Goal: Information Seeking & Learning: Check status

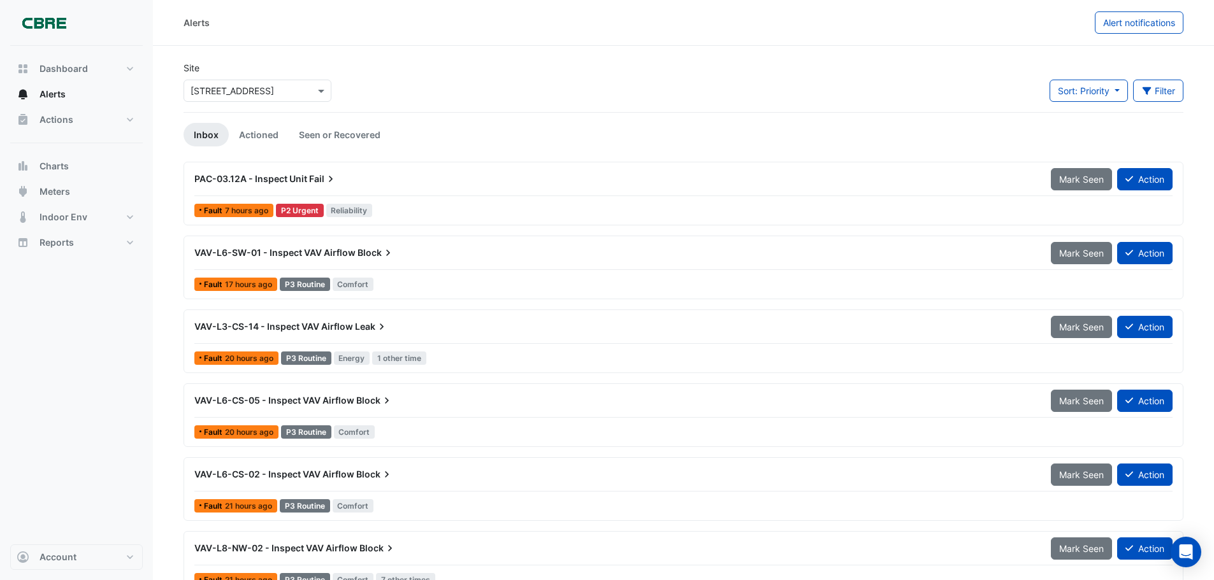
click at [329, 180] on icon at bounding box center [330, 179] width 13 height 13
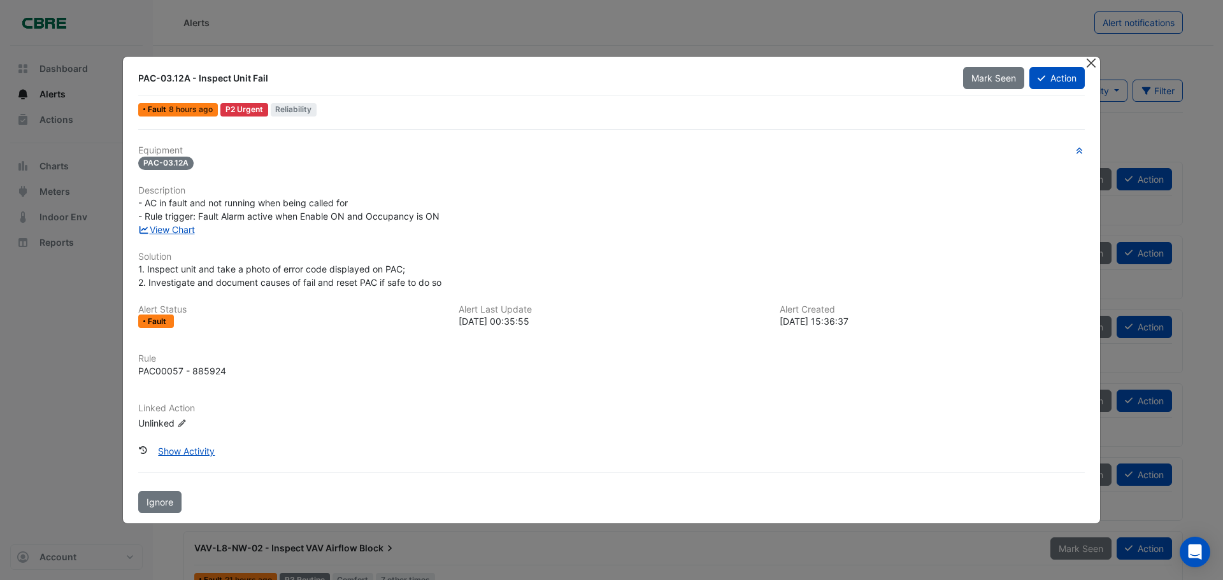
click at [1094, 62] on button "Close" at bounding box center [1090, 63] width 13 height 13
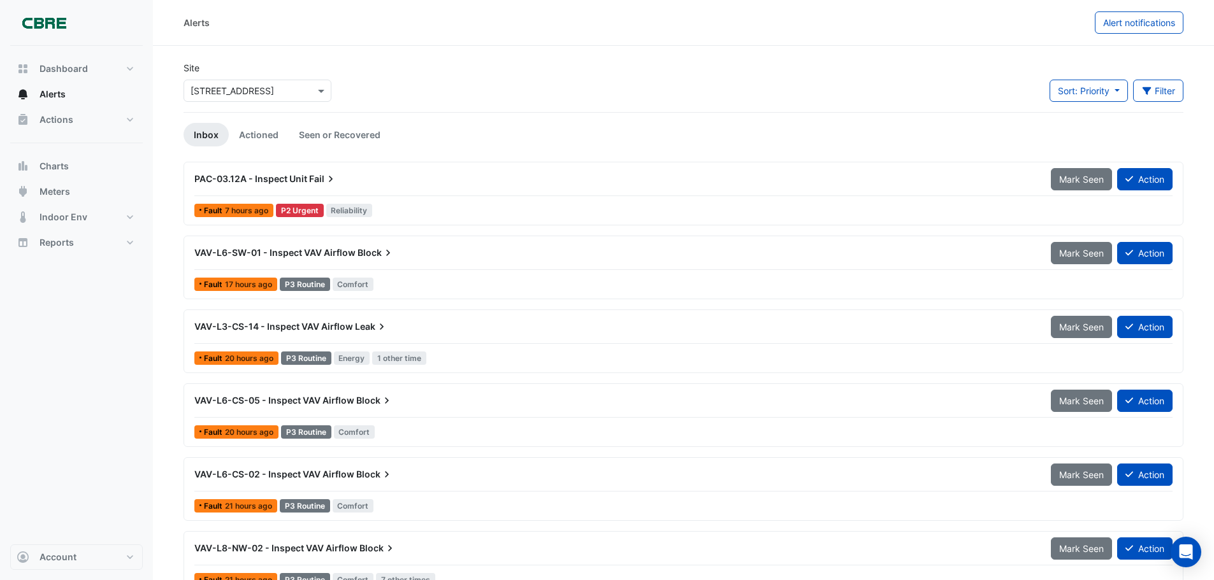
click at [378, 326] on icon at bounding box center [381, 326] width 13 height 13
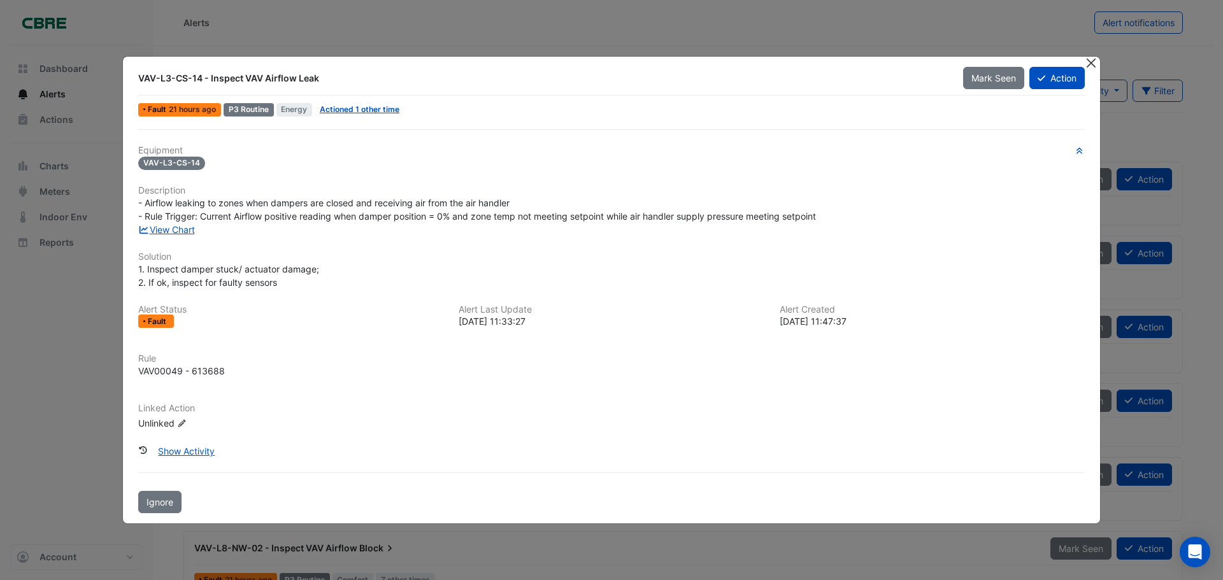
click at [1093, 65] on button "Close" at bounding box center [1090, 63] width 13 height 13
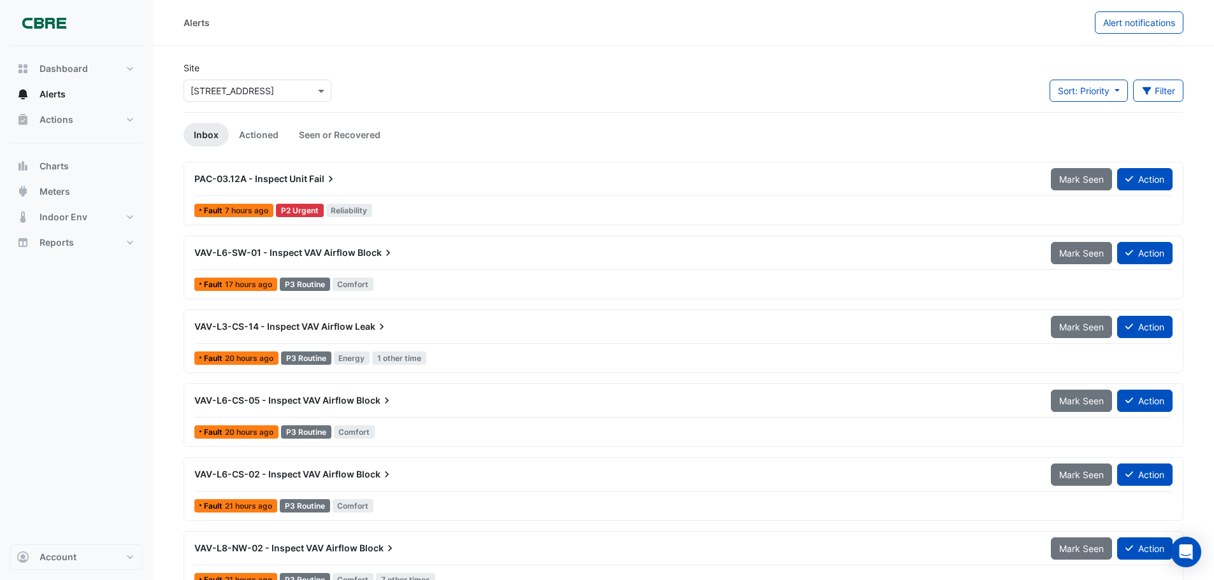
click at [384, 253] on icon at bounding box center [388, 253] width 13 height 13
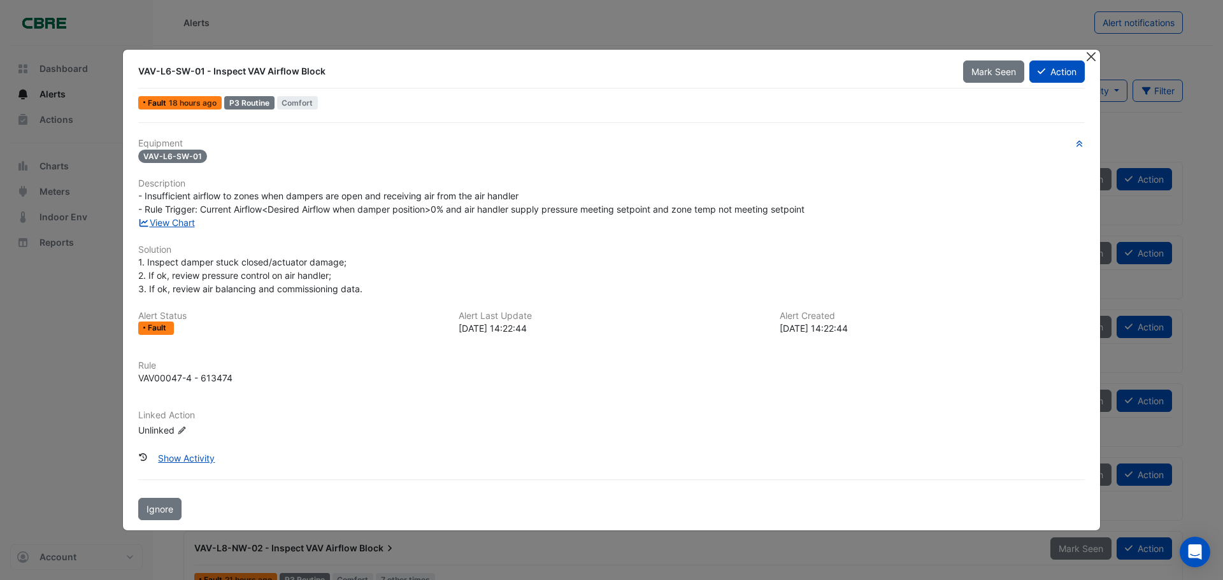
click at [1088, 54] on button "Close" at bounding box center [1090, 56] width 13 height 13
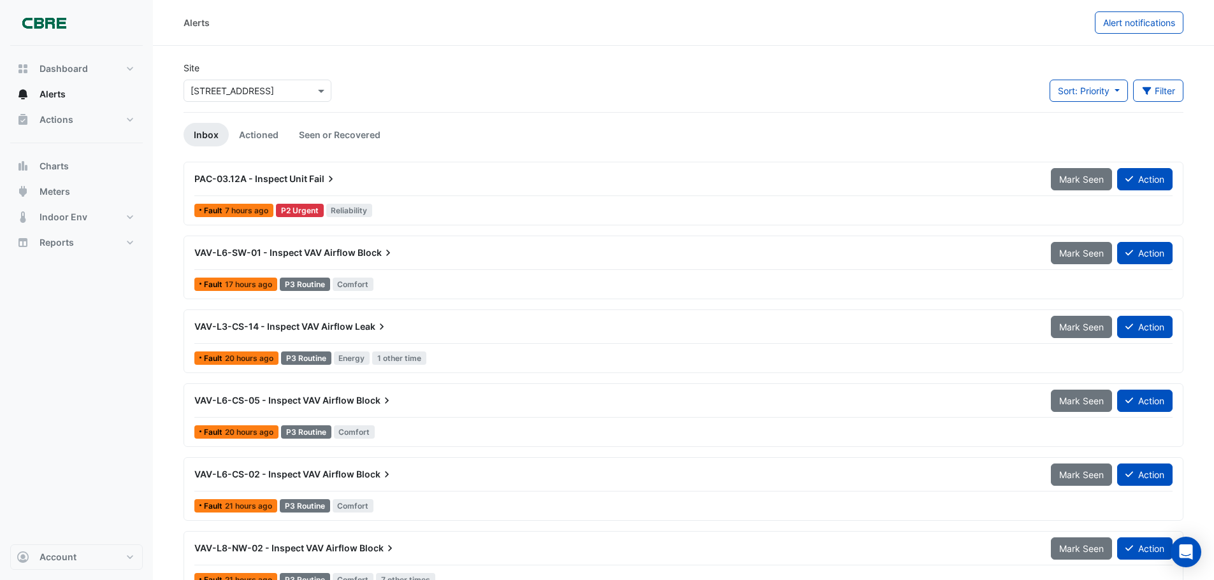
click at [381, 327] on icon at bounding box center [381, 326] width 13 height 13
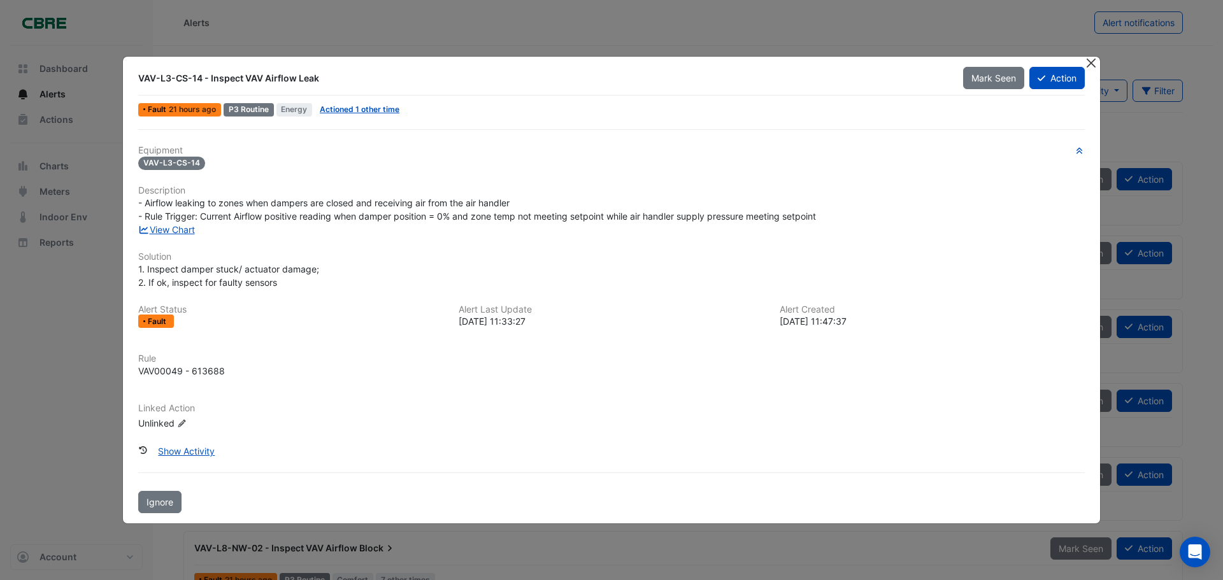
click at [1090, 64] on button "Close" at bounding box center [1090, 63] width 13 height 13
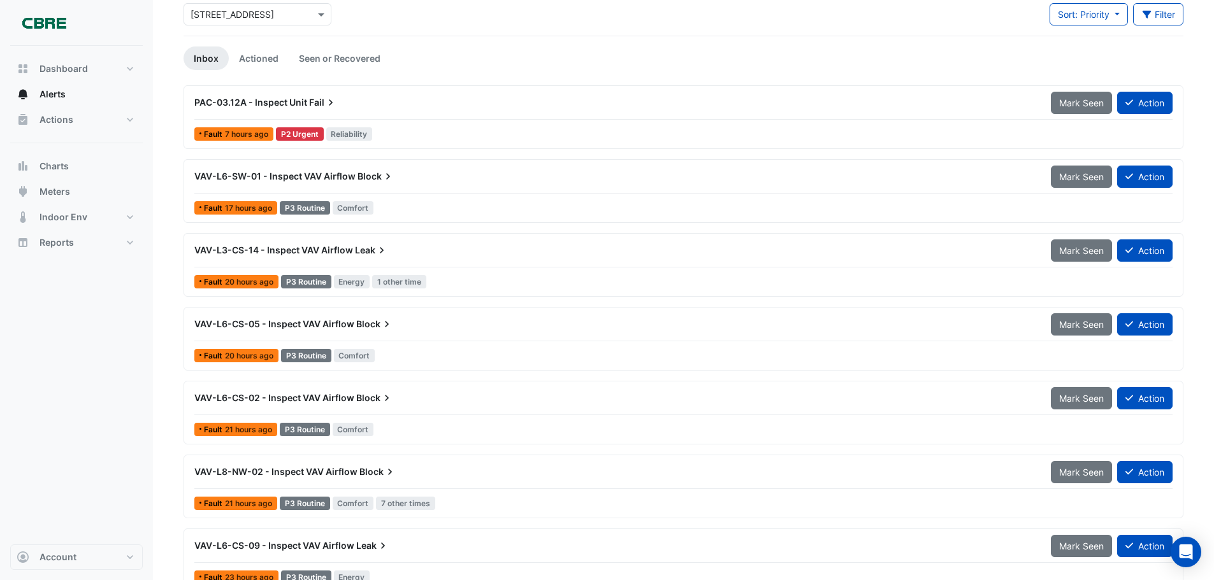
scroll to position [99, 0]
